Goal: Task Accomplishment & Management: Manage account settings

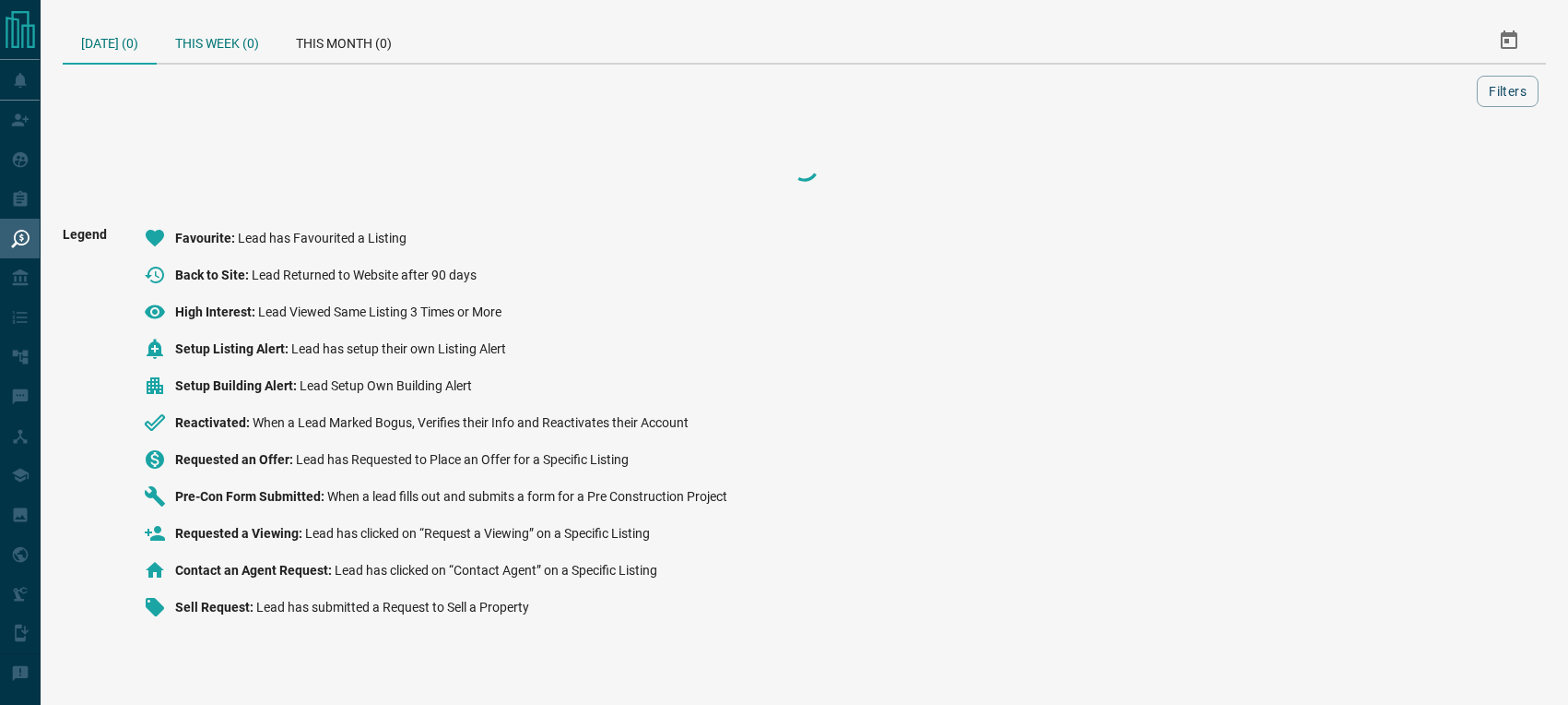
click at [225, 40] on div "This Week (0)" at bounding box center [217, 41] width 121 height 45
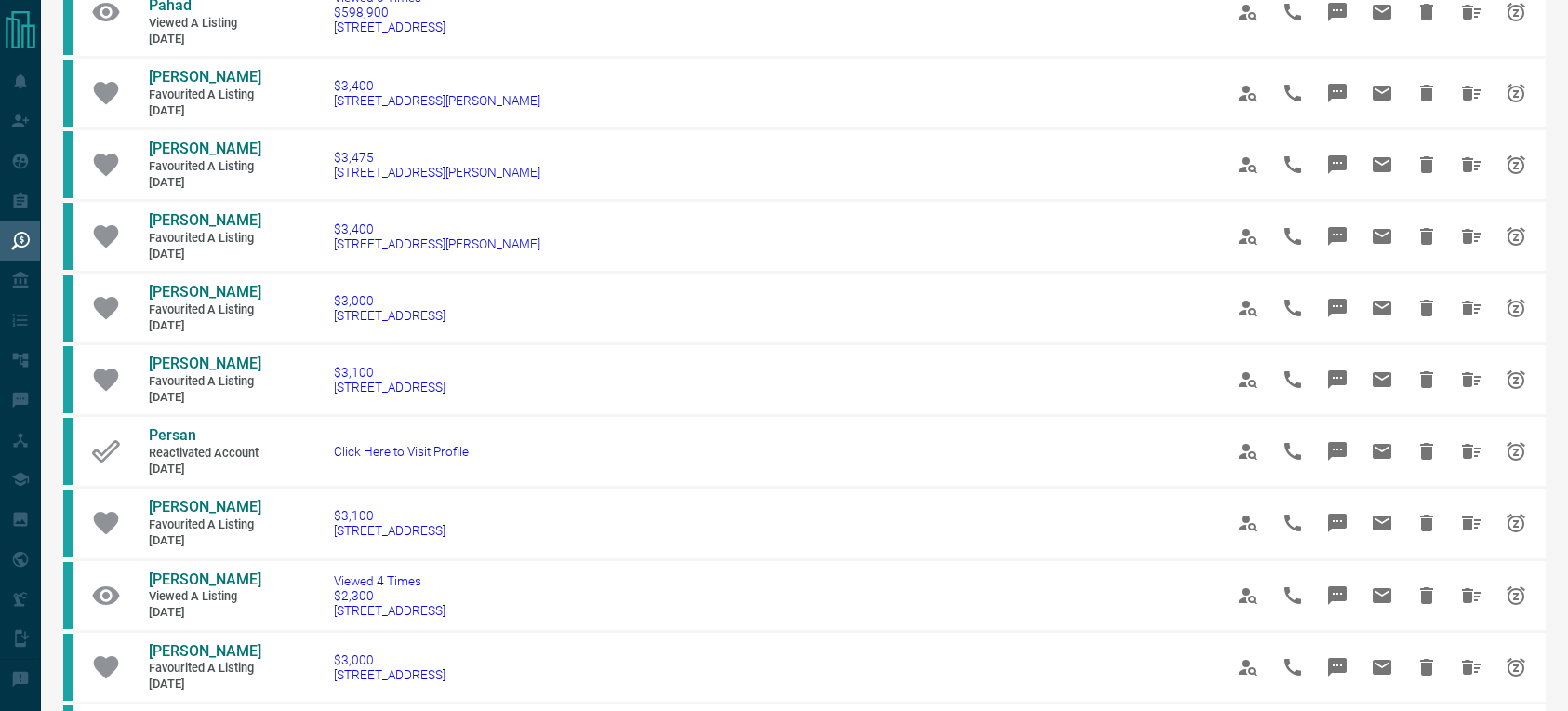
scroll to position [765, 0]
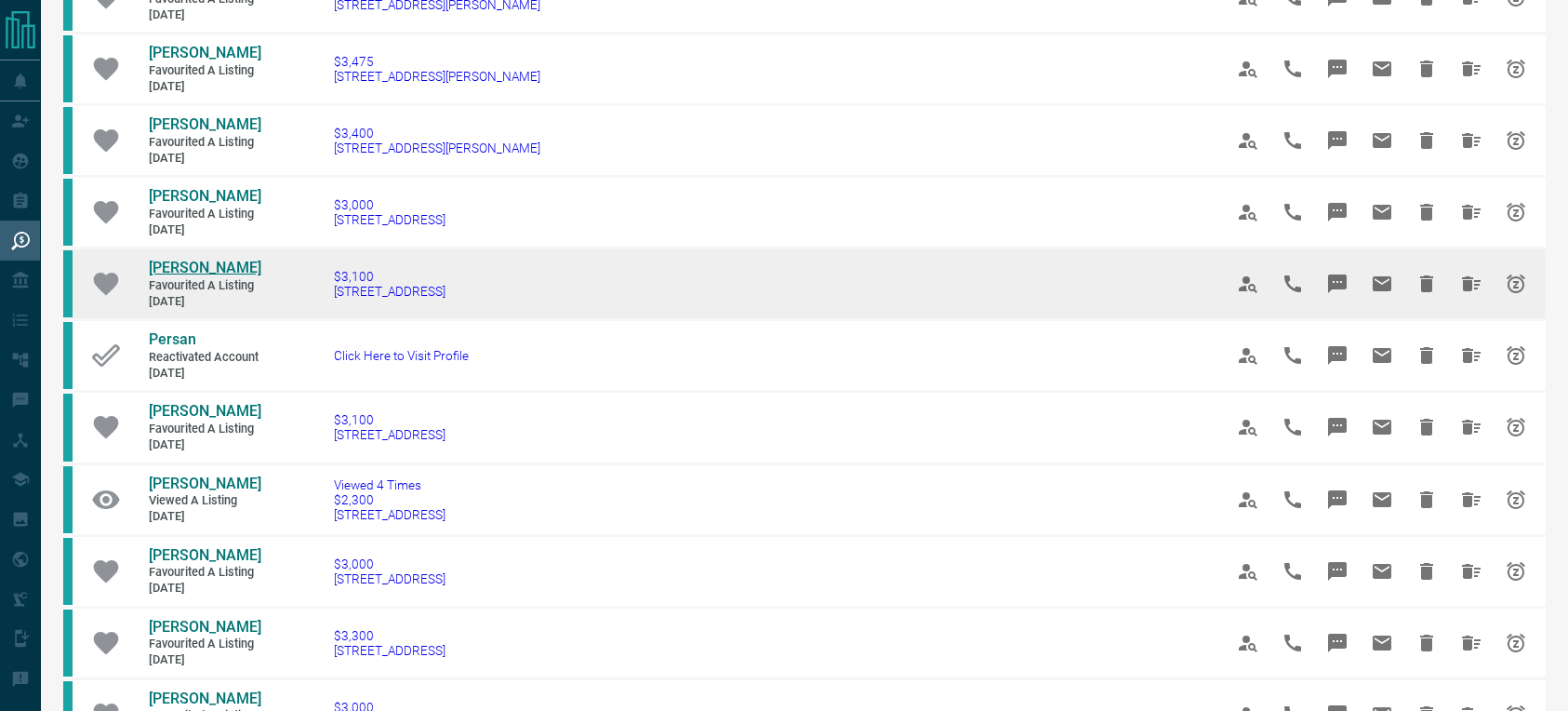
click at [194, 276] on span "[PERSON_NAME]" at bounding box center [205, 267] width 113 height 18
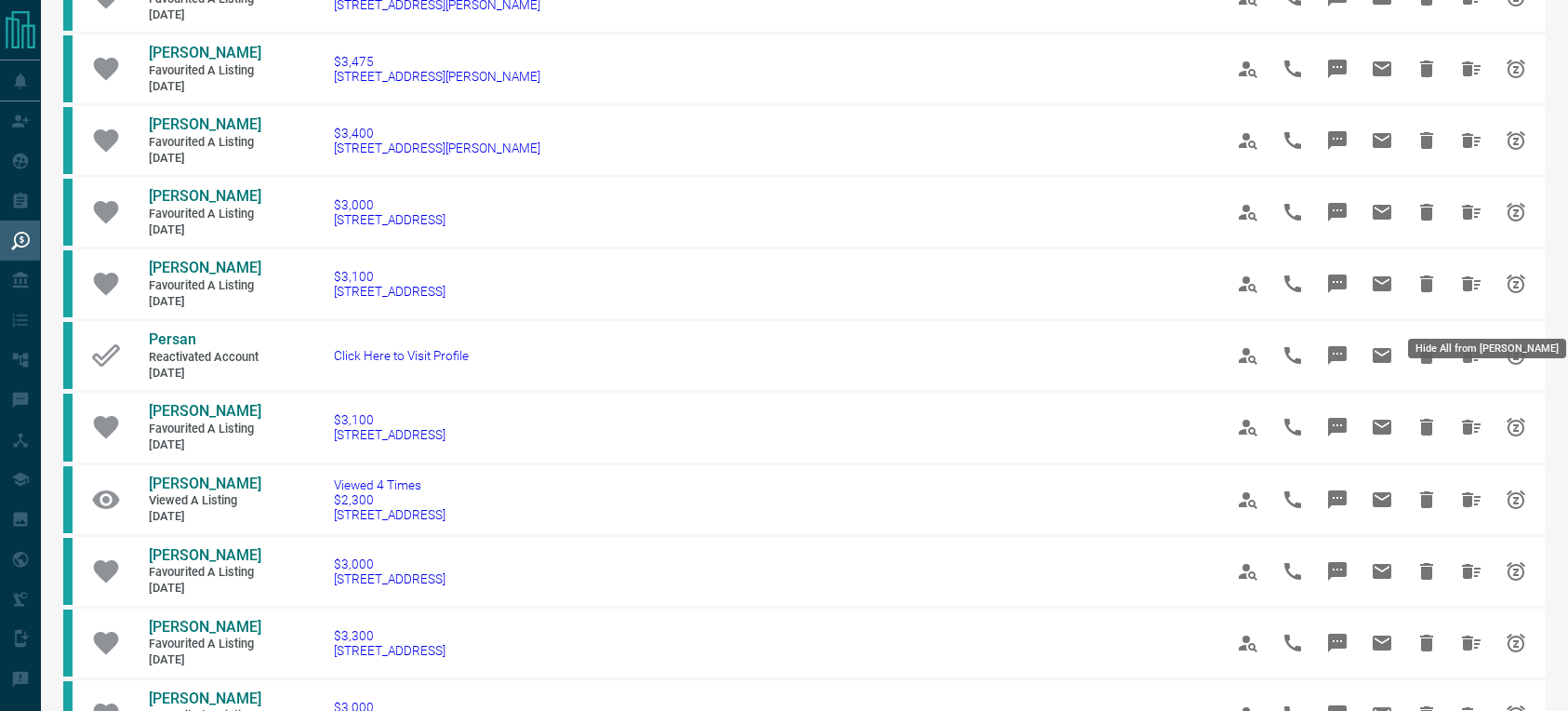
drag, startPoint x: 1468, startPoint y: 305, endPoint x: 1455, endPoint y: 305, distance: 13.0
click at [1466, 291] on icon "Hide All from Ling Dong" at bounding box center [1471, 284] width 19 height 15
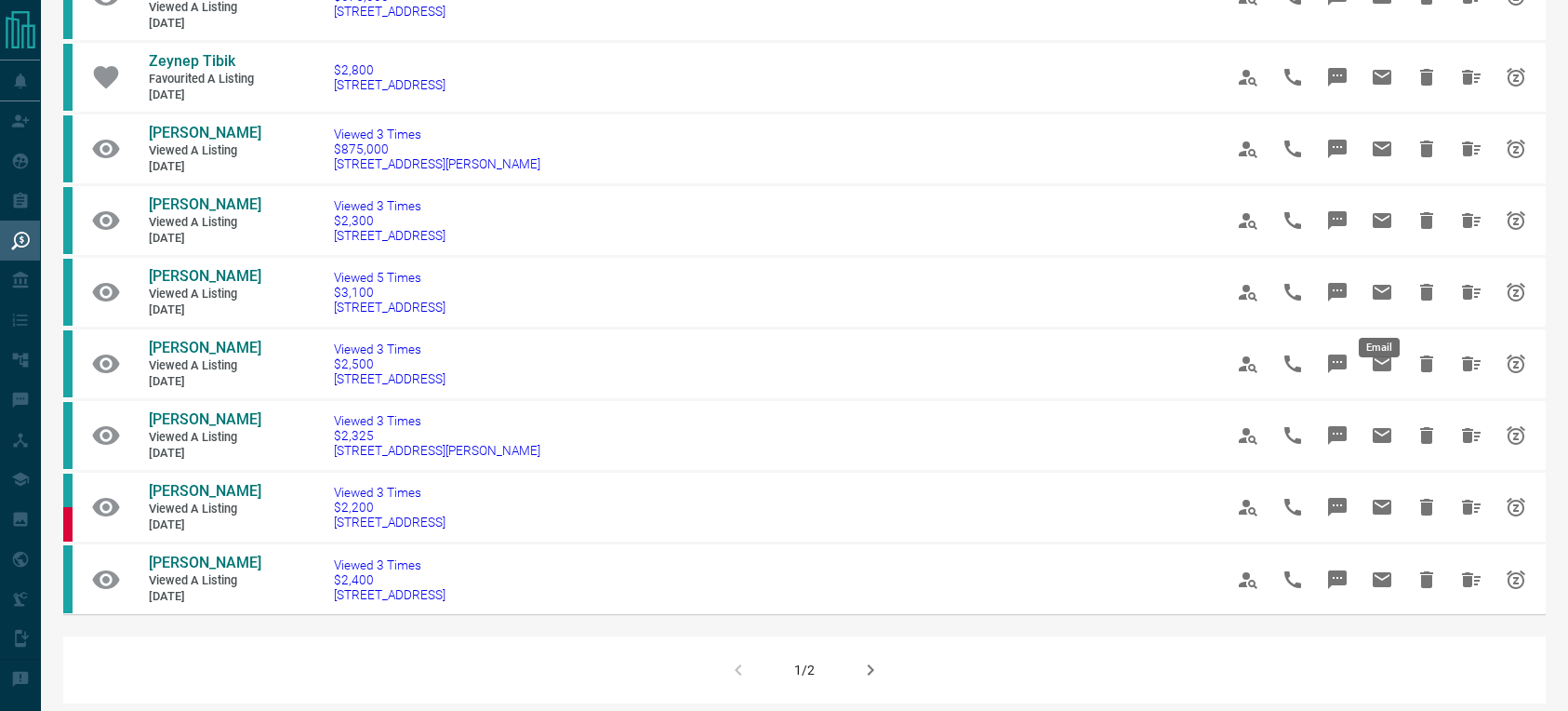
scroll to position [1093, 0]
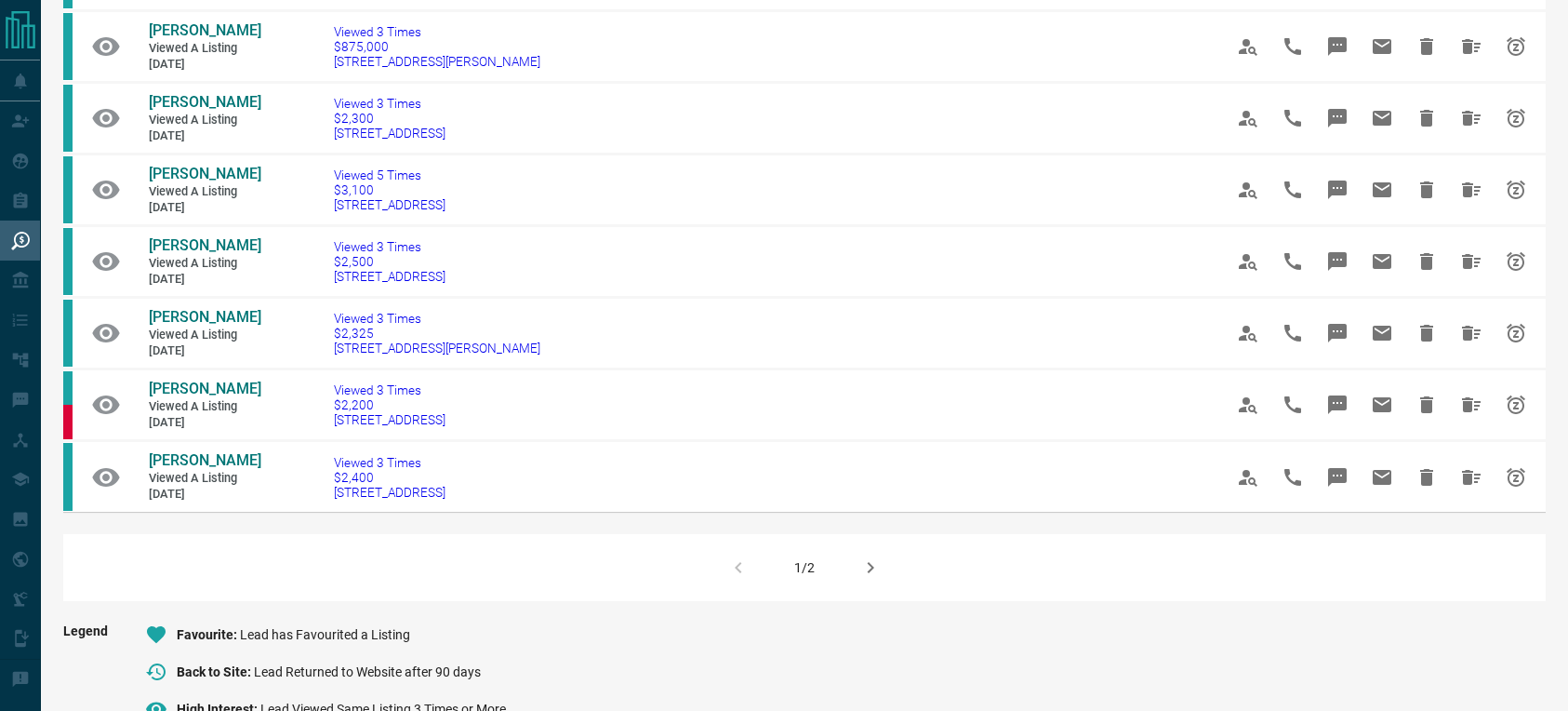
click at [880, 579] on icon "button" at bounding box center [870, 567] width 23 height 23
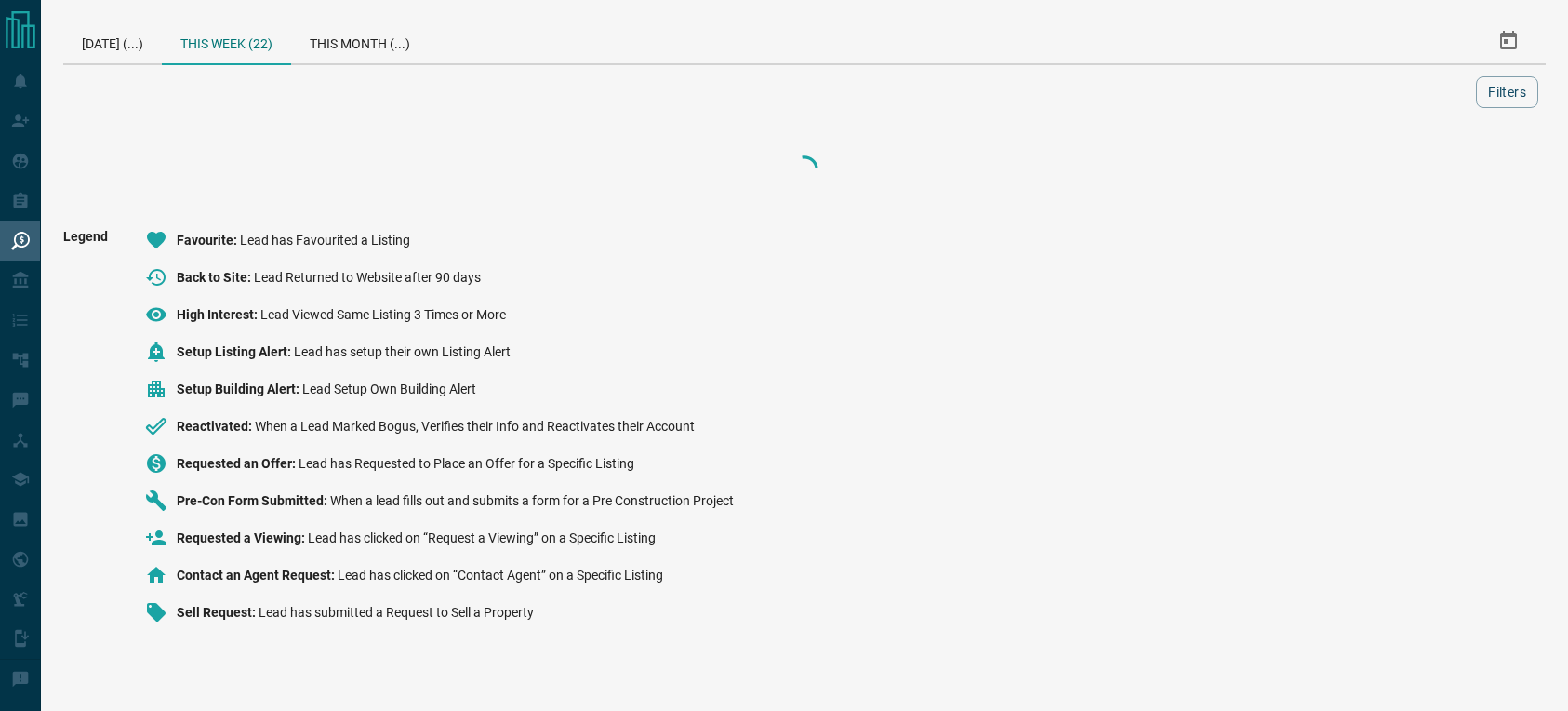
scroll to position [0, 0]
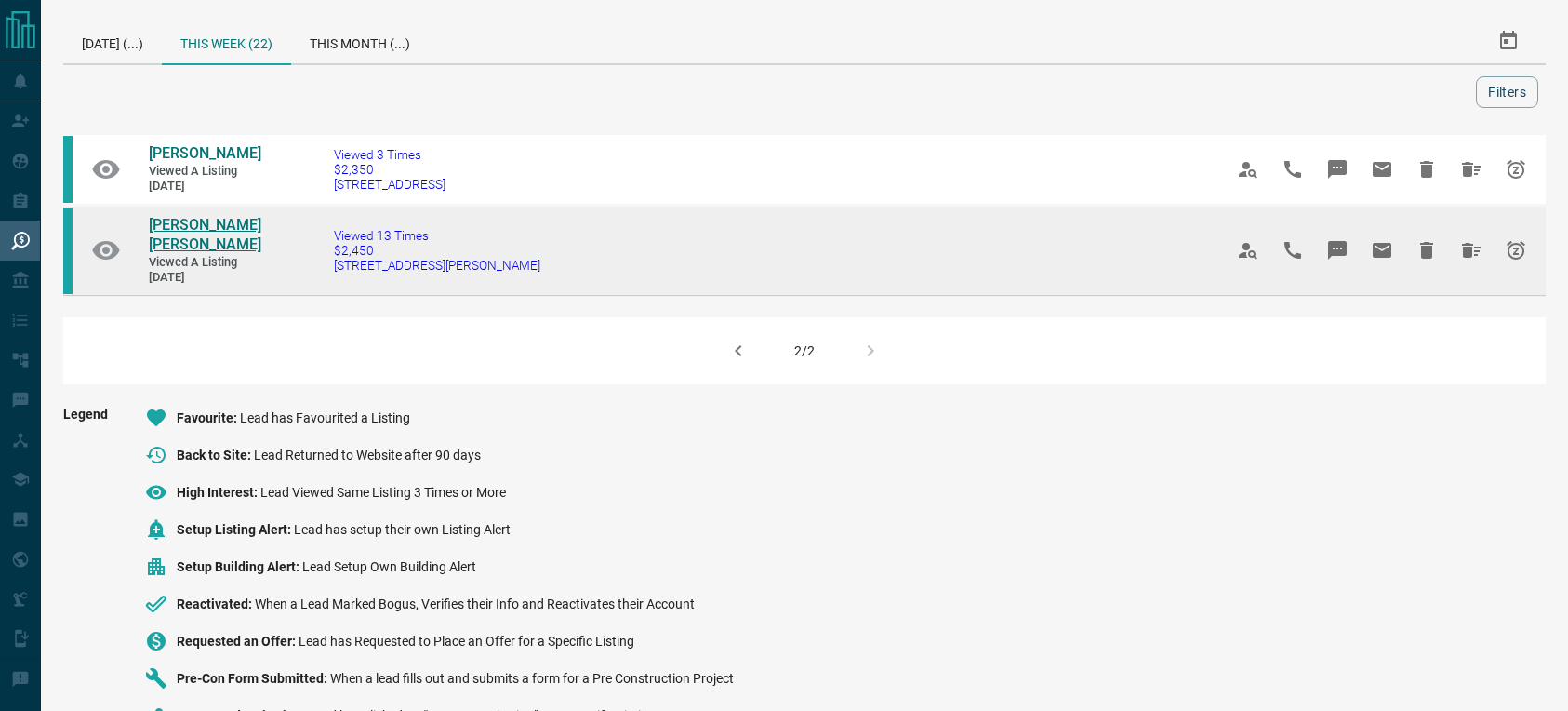
click at [211, 239] on span "[PERSON_NAME] [PERSON_NAME]" at bounding box center [205, 235] width 113 height 38
click at [1474, 257] on icon "Hide All from Yuen Ching Chou" at bounding box center [1471, 250] width 19 height 15
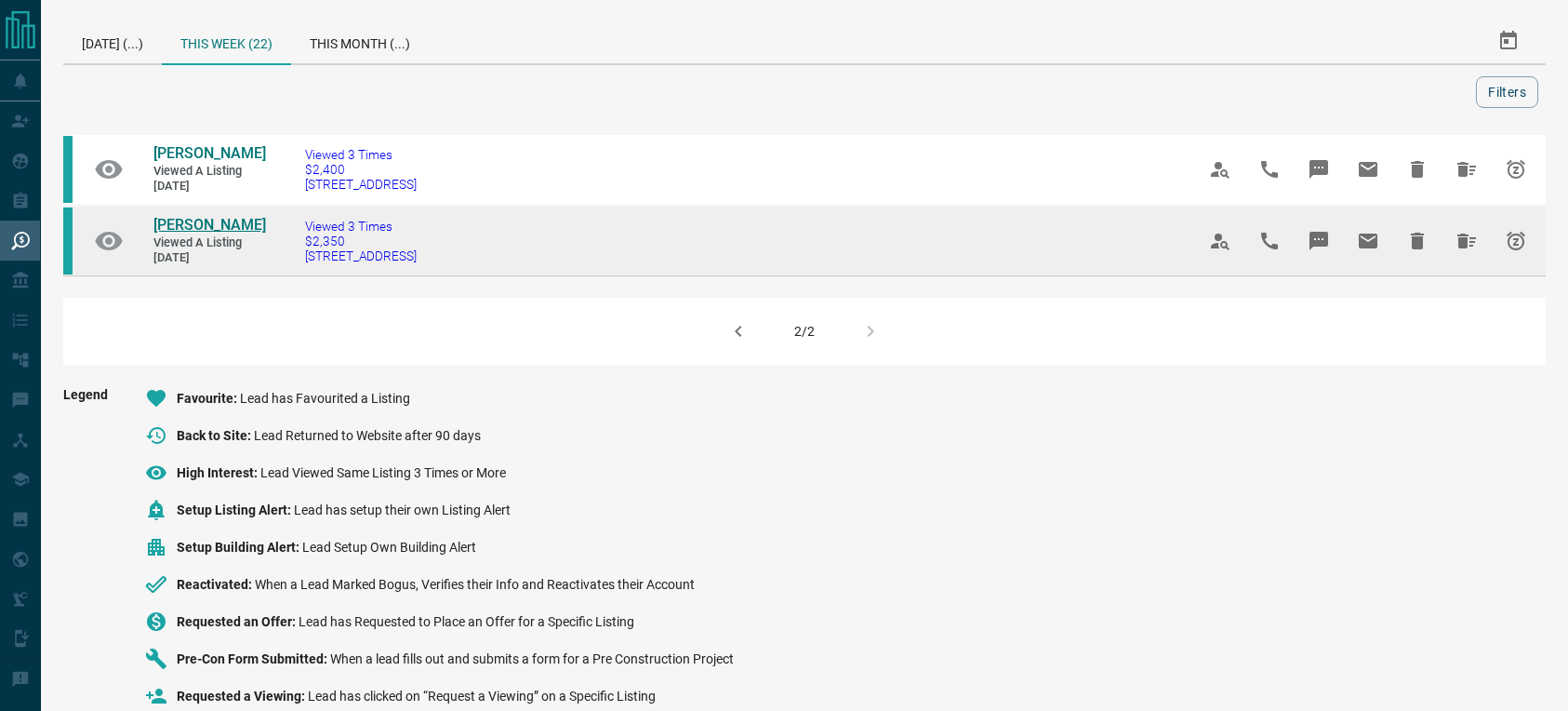
click at [181, 234] on span "[PERSON_NAME]" at bounding box center [209, 224] width 113 height 18
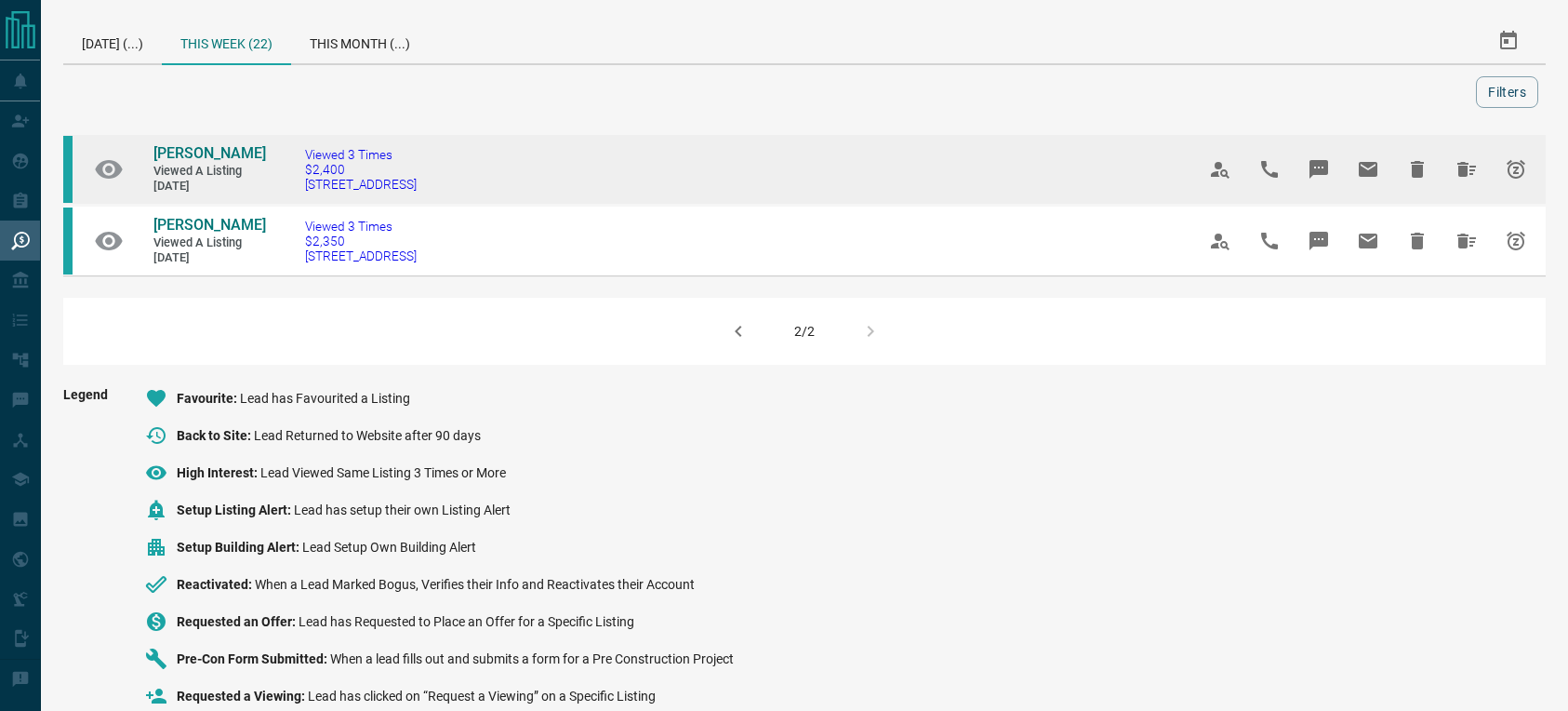
click at [1466, 169] on icon "Hide All from Shakiba Rahnama" at bounding box center [1467, 169] width 23 height 23
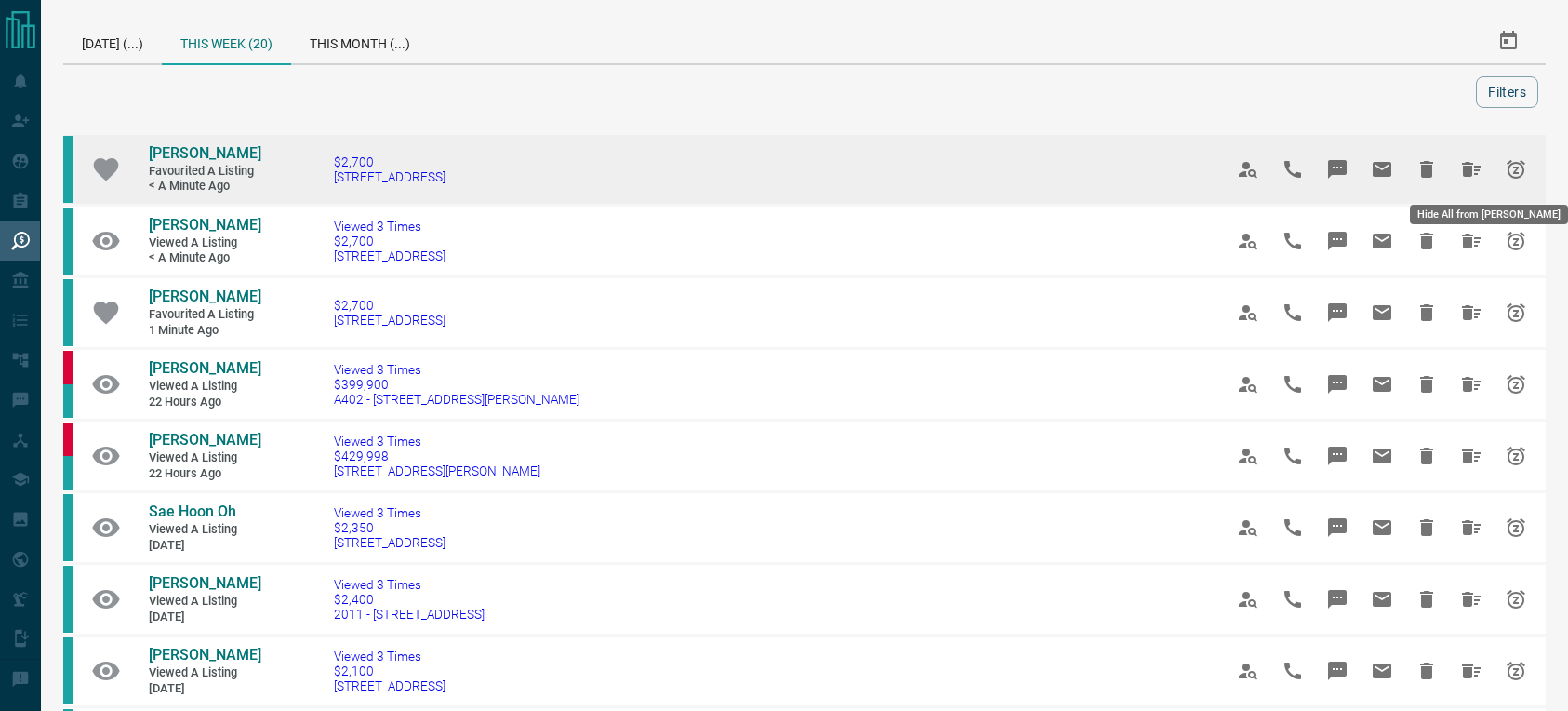
click at [1468, 170] on icon "Hide All from Enok Kim" at bounding box center [1471, 169] width 19 height 15
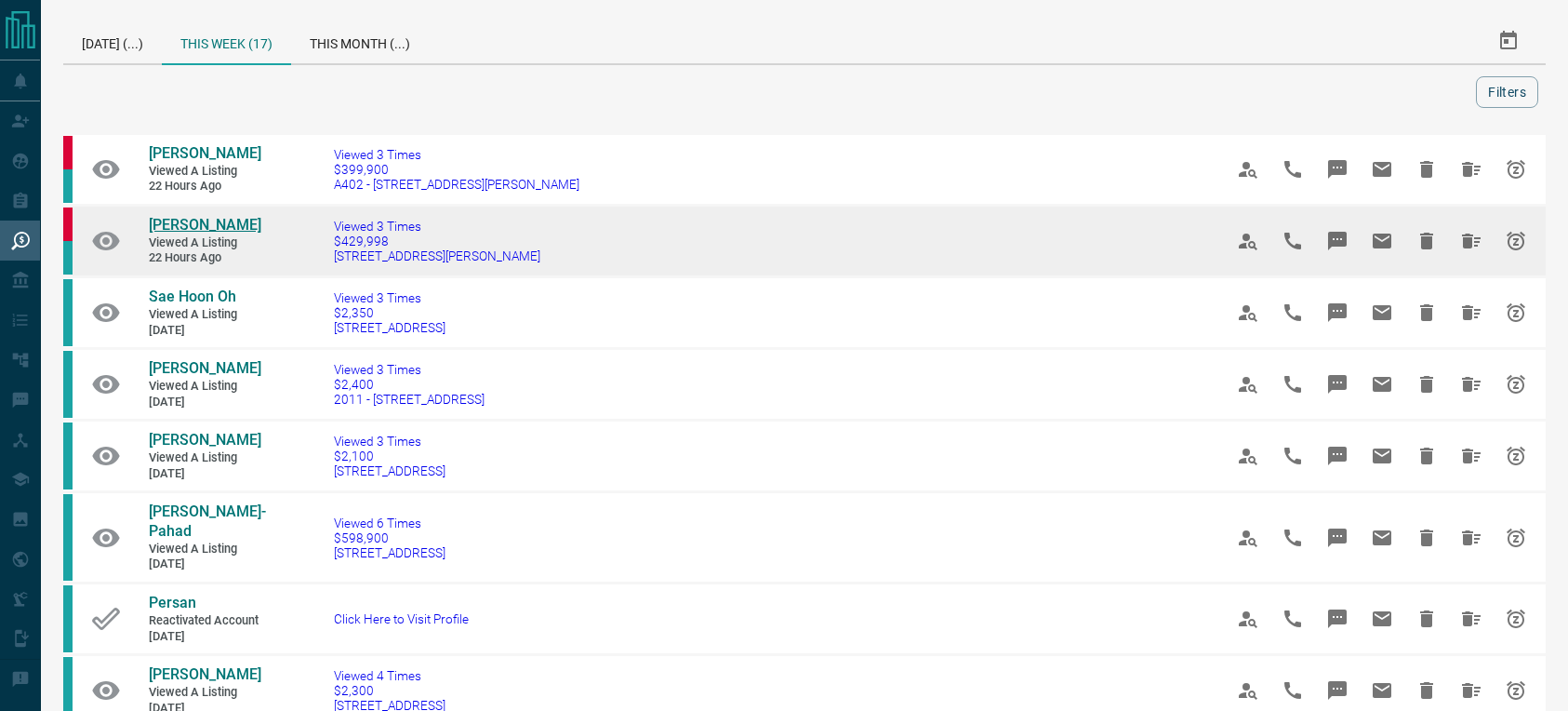
click at [189, 225] on span "[PERSON_NAME]" at bounding box center [205, 224] width 113 height 18
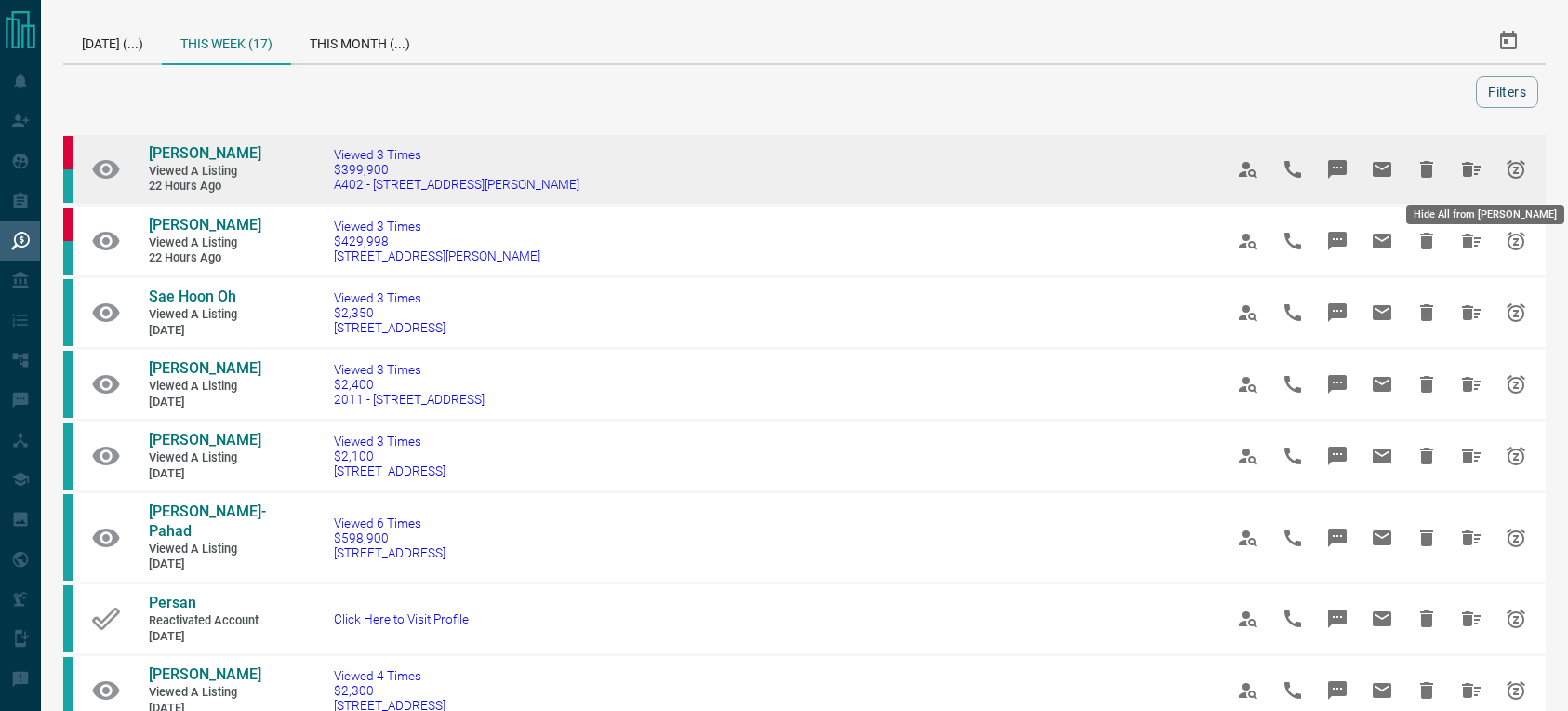
click at [1480, 164] on icon "Hide All from Jisung Lee" at bounding box center [1471, 169] width 23 height 23
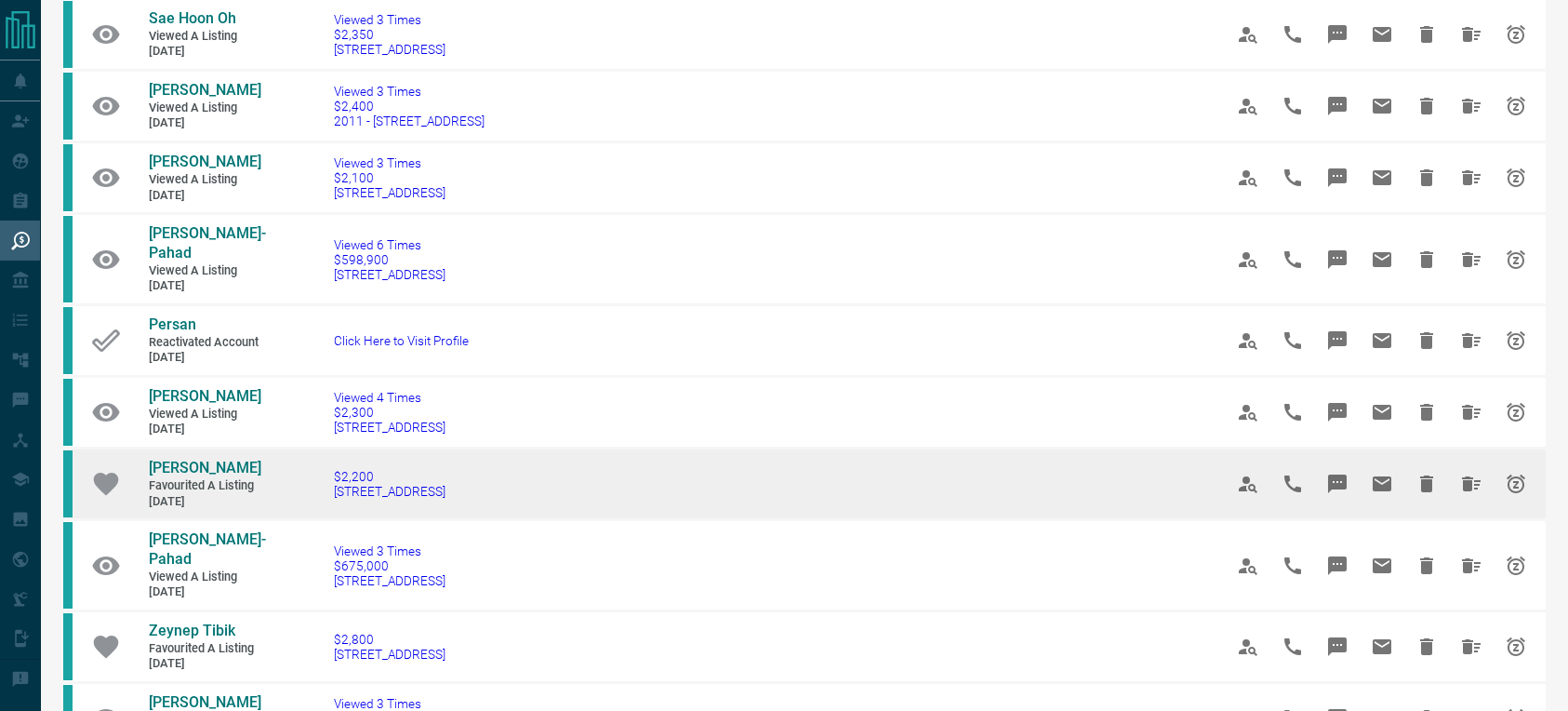
scroll to position [218, 0]
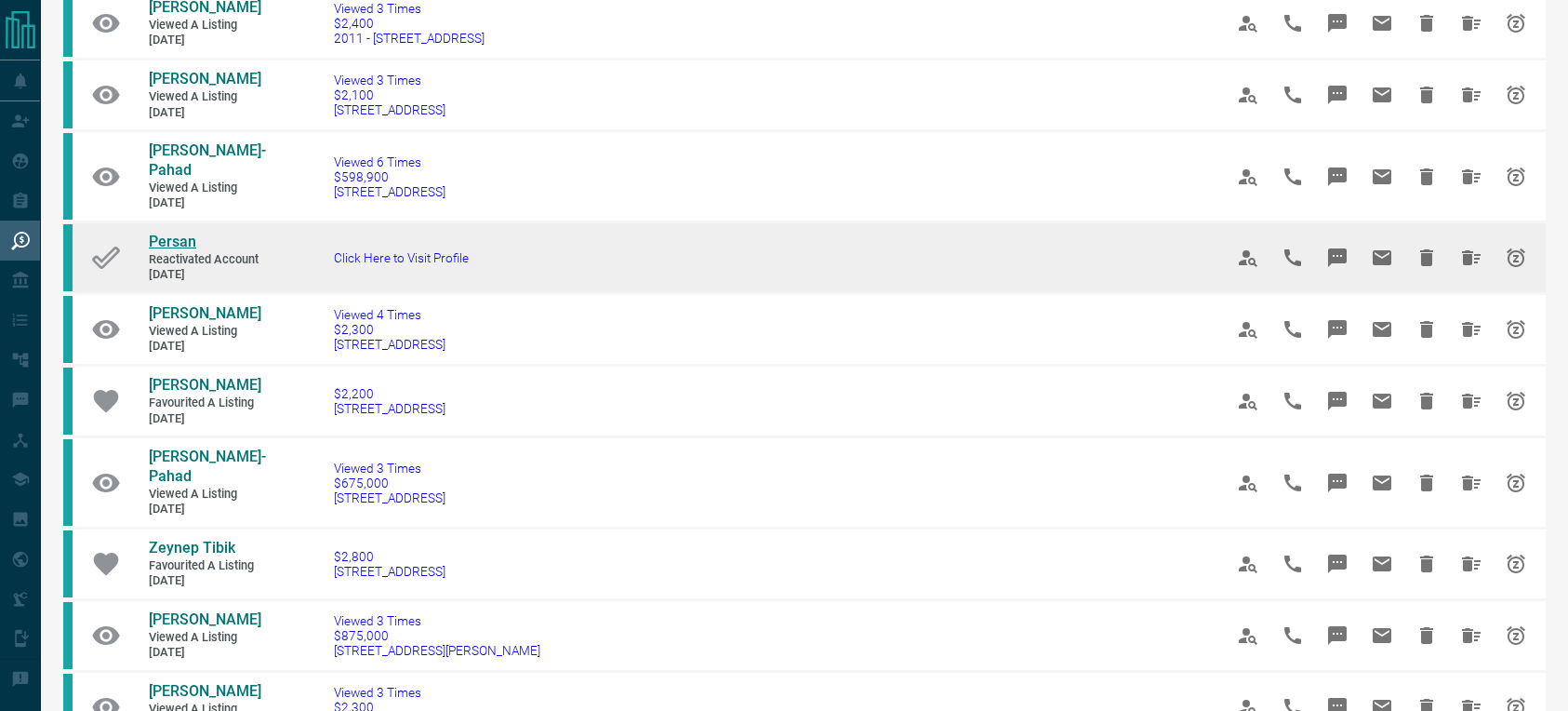
click at [170, 240] on span "Persan" at bounding box center [172, 241] width 48 height 18
click at [1463, 252] on icon "Hide All from Persan" at bounding box center [1471, 257] width 19 height 15
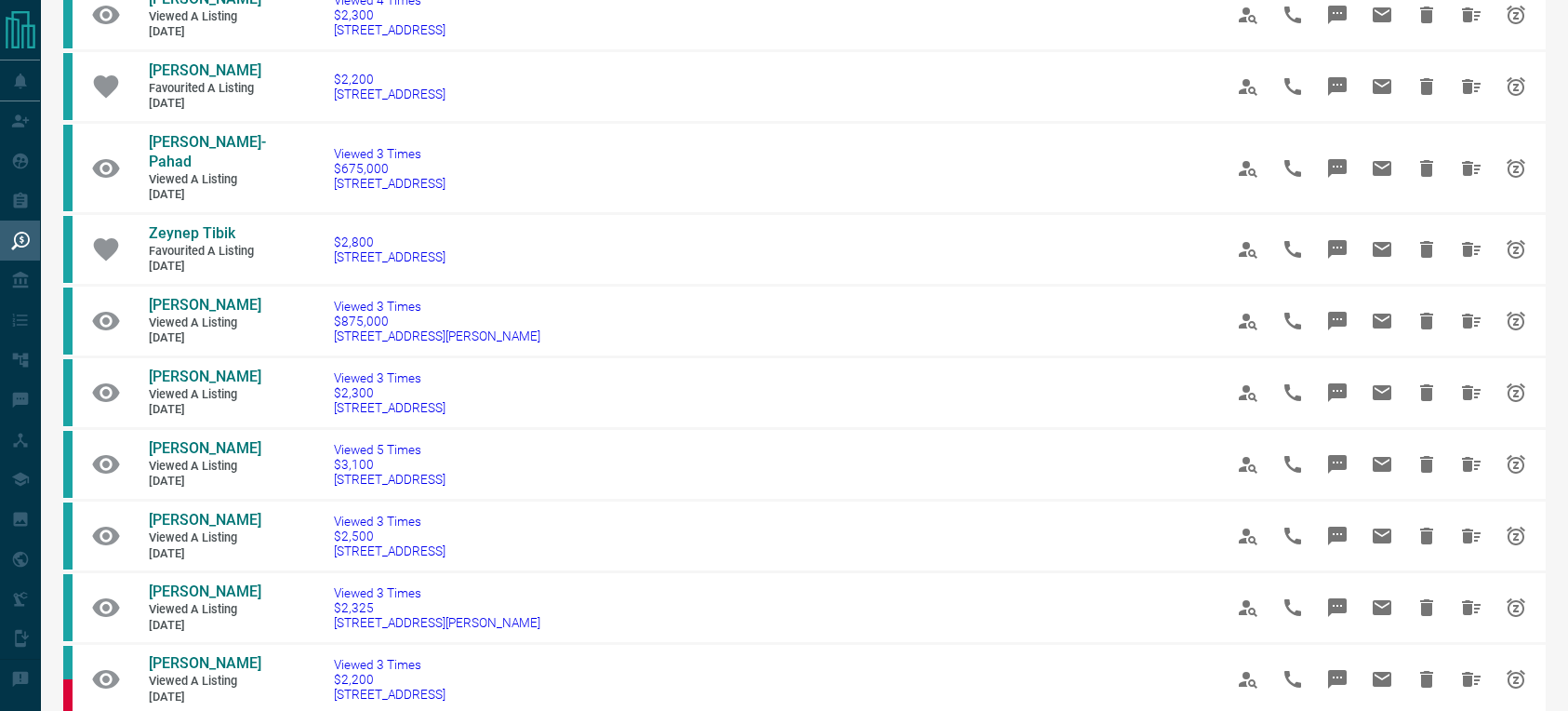
scroll to position [372, 0]
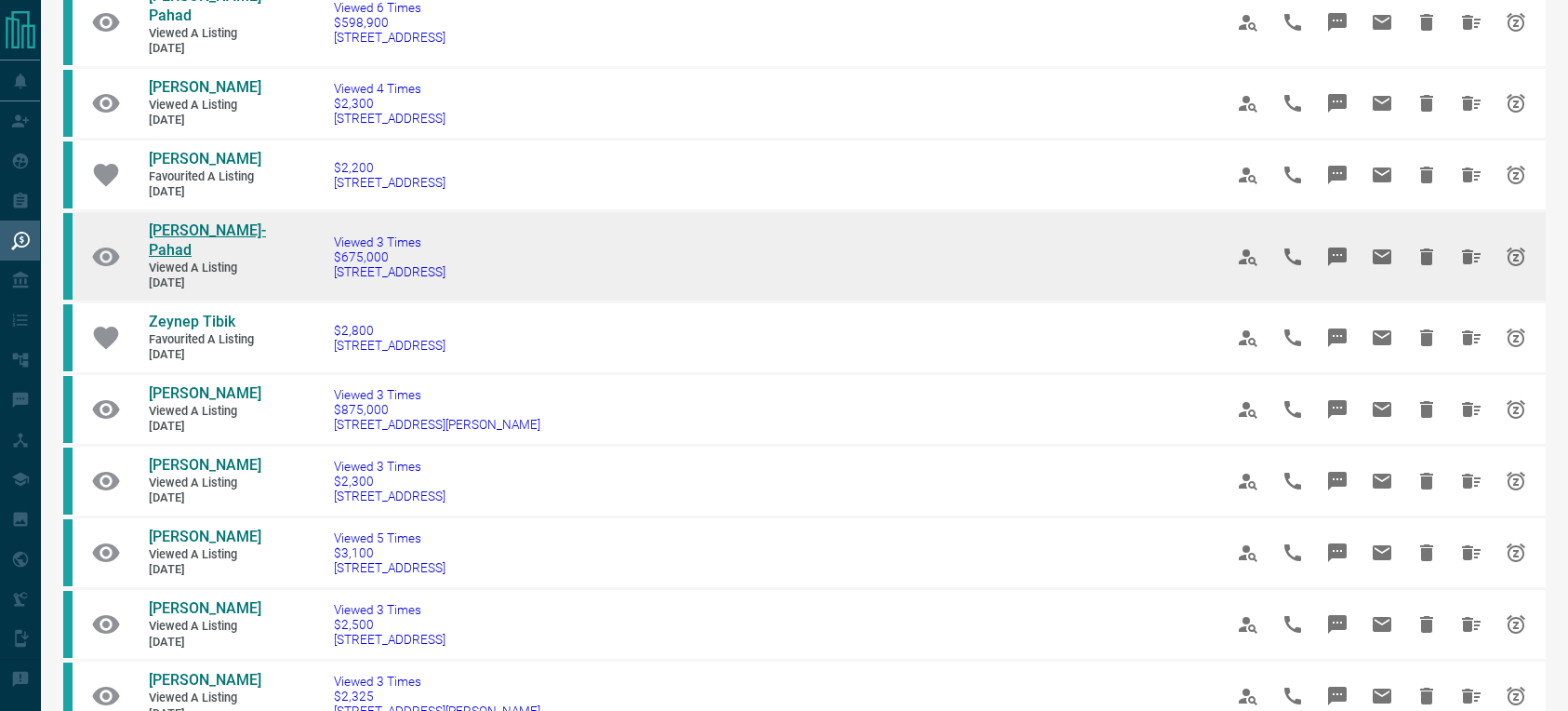
click at [185, 236] on span "[PERSON_NAME]-Pahad" at bounding box center [207, 240] width 117 height 38
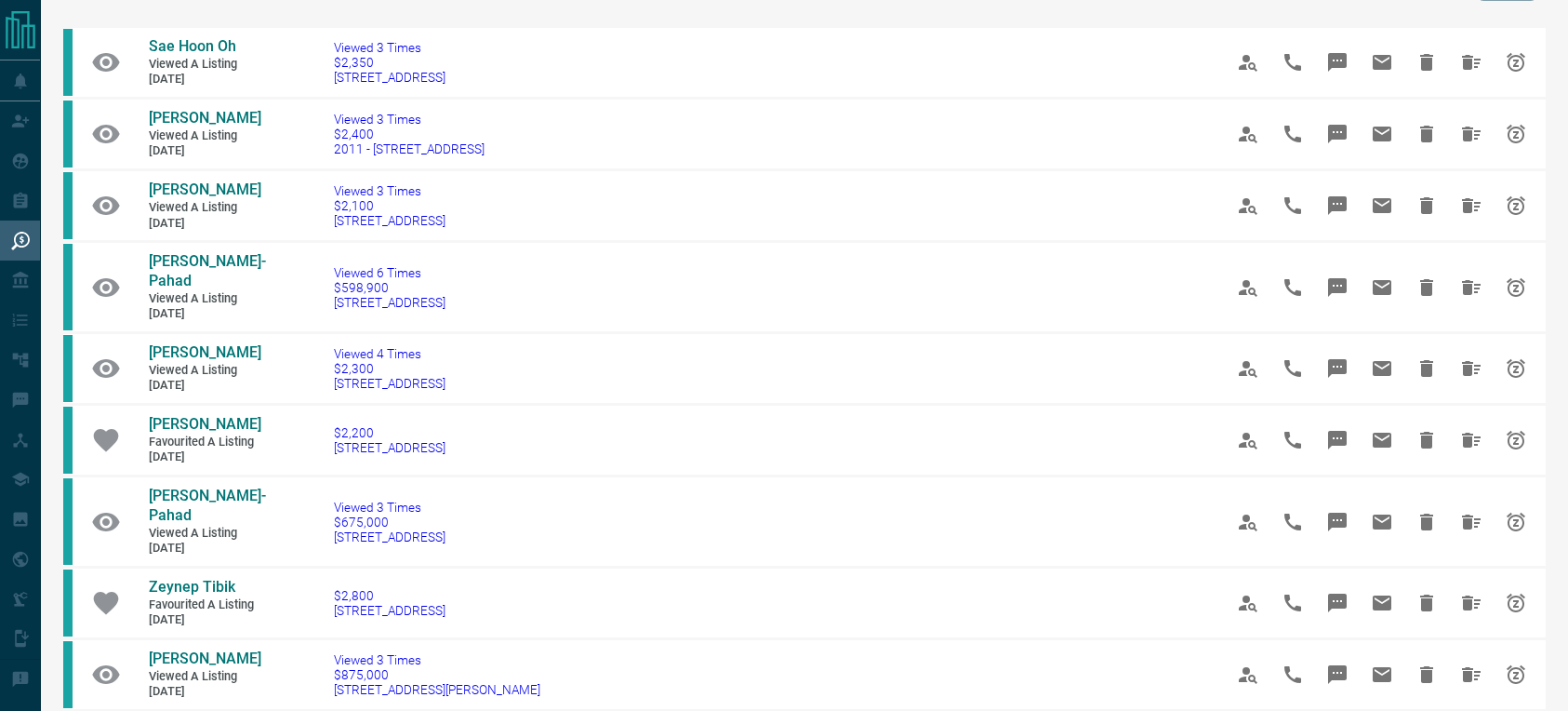
scroll to position [0, 0]
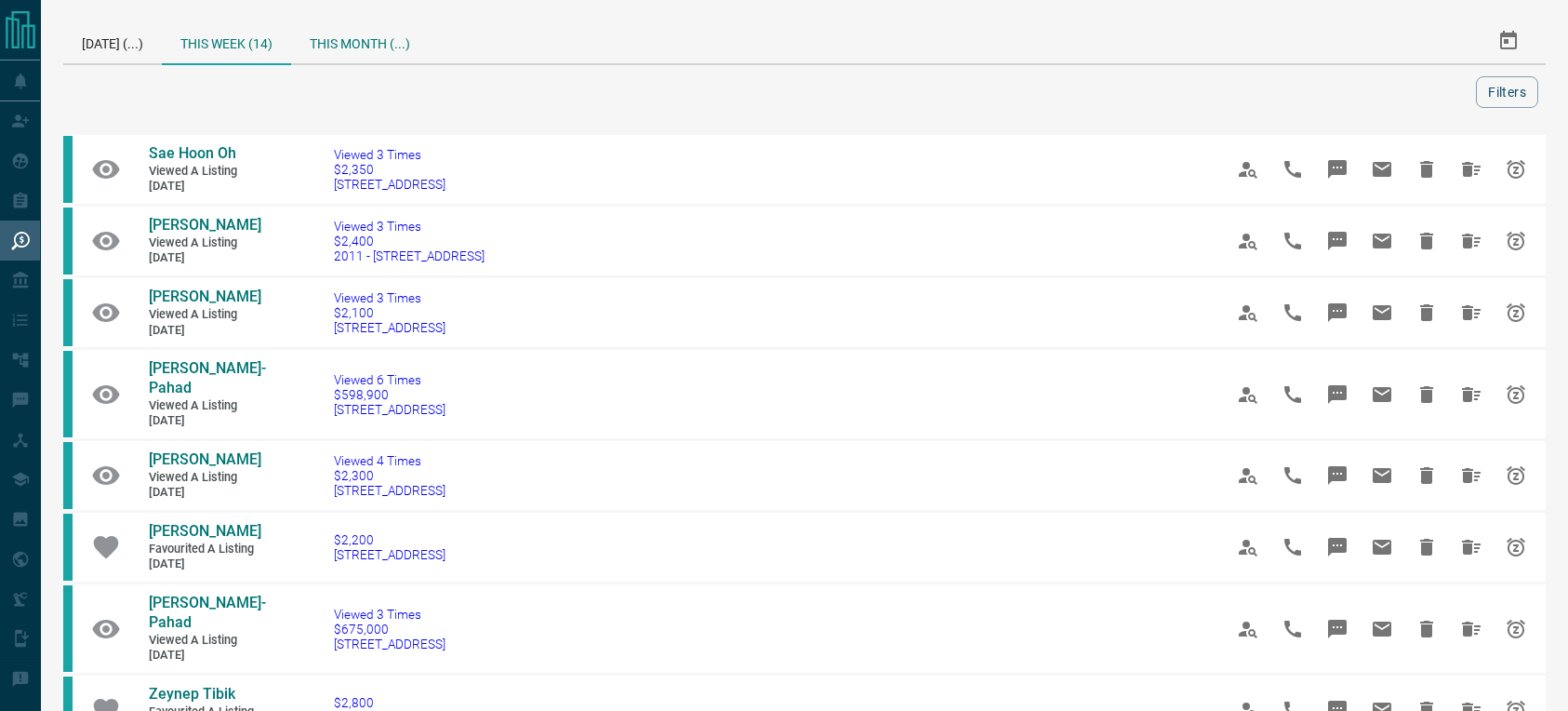
click at [344, 40] on div "This Month (...)" at bounding box center [360, 41] width 138 height 45
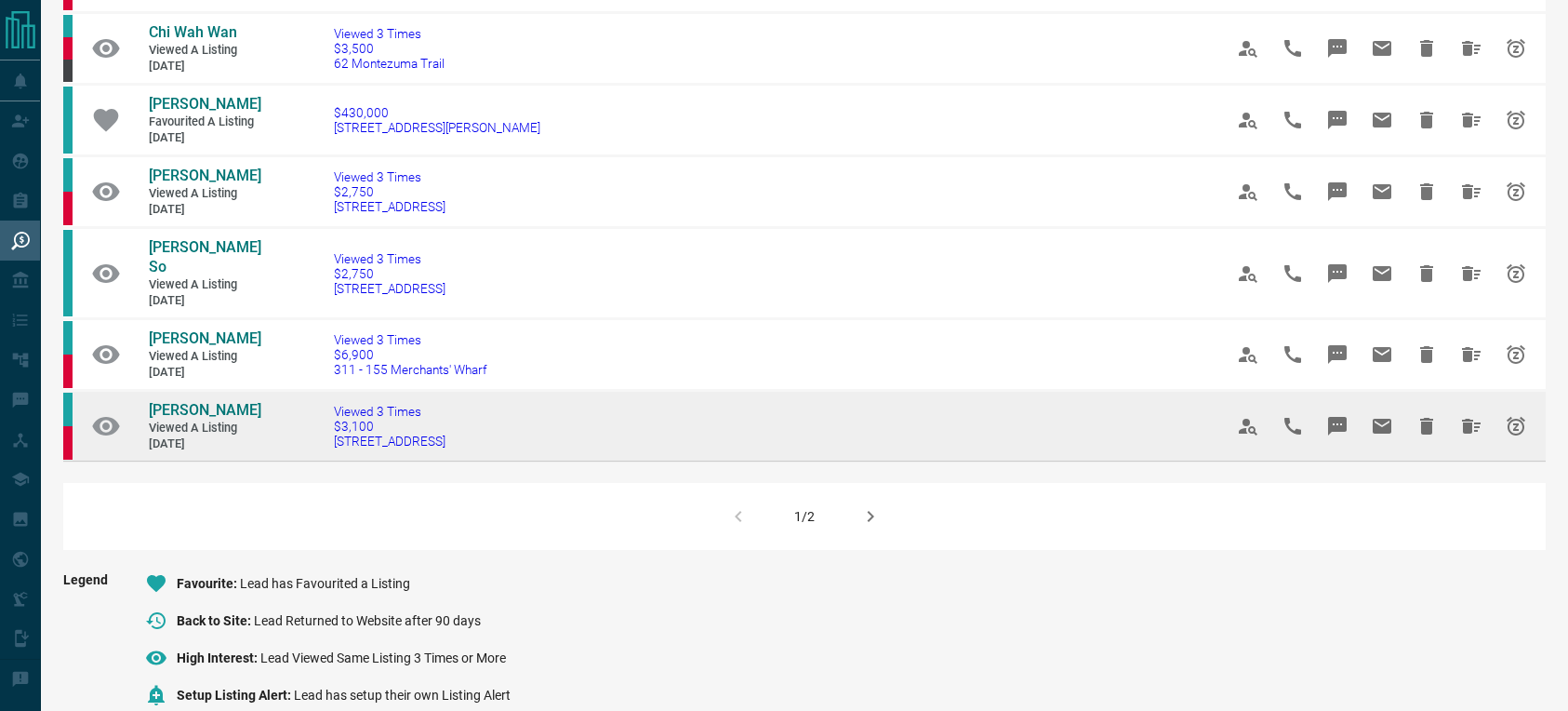
scroll to position [1185, 0]
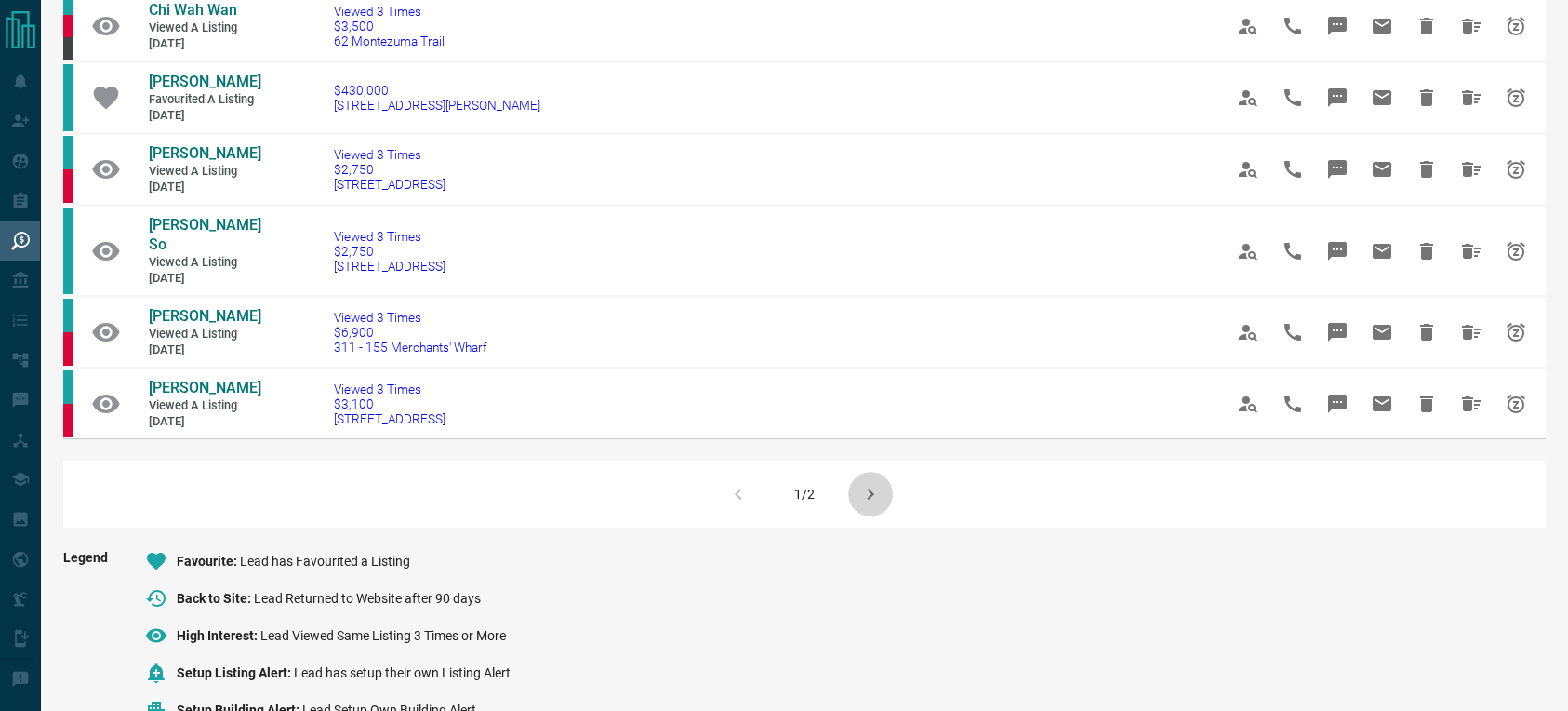
click at [877, 483] on icon "button" at bounding box center [870, 494] width 23 height 23
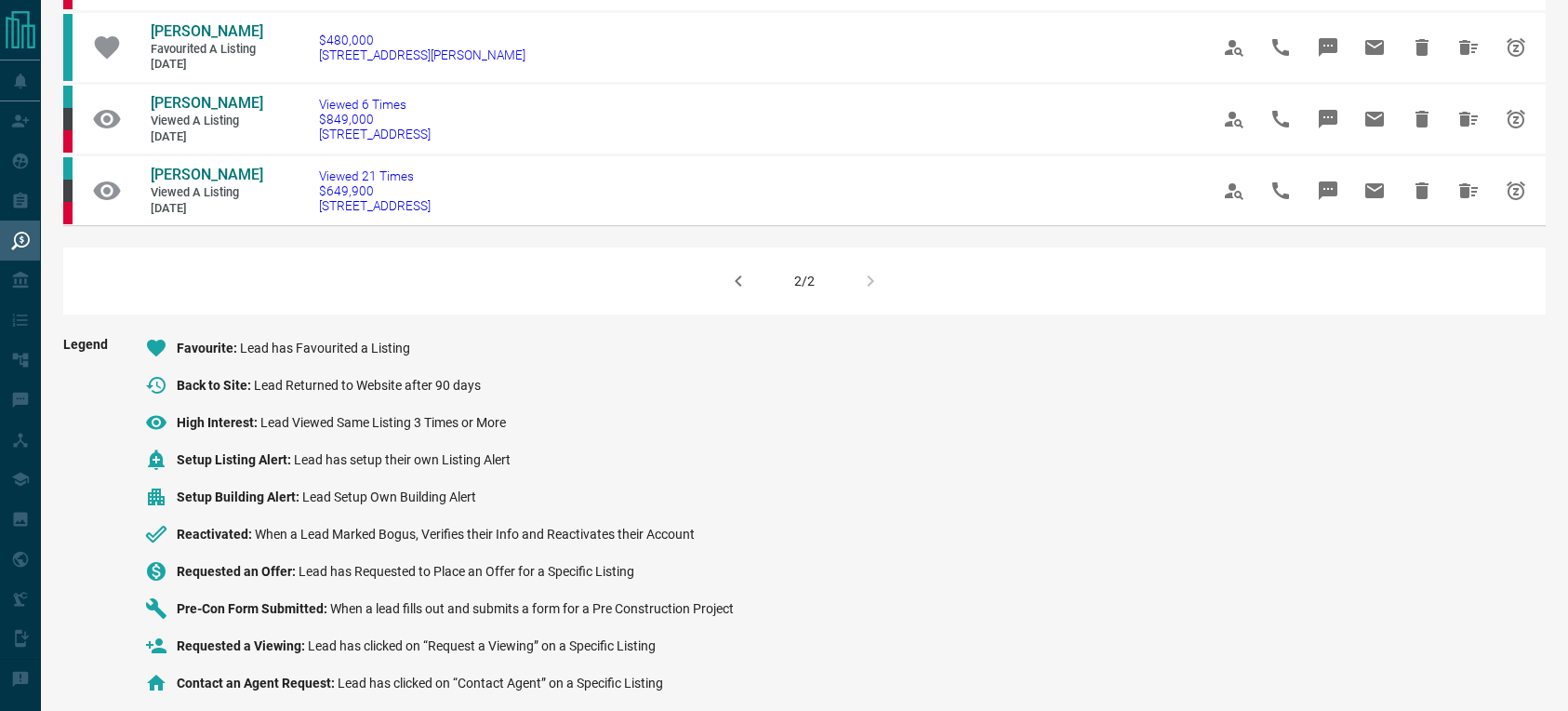
scroll to position [409, 0]
